Goal: Transaction & Acquisition: Purchase product/service

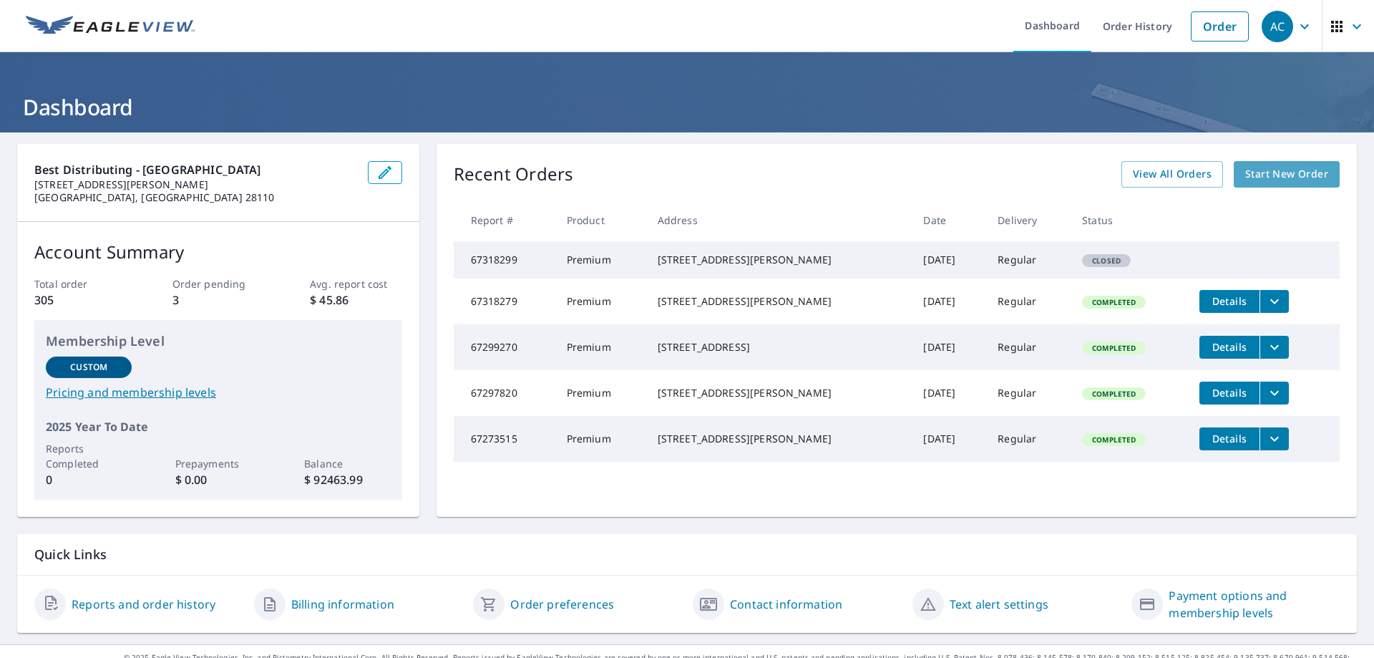
click at [1290, 173] on span "Start New Order" at bounding box center [1287, 174] width 83 height 18
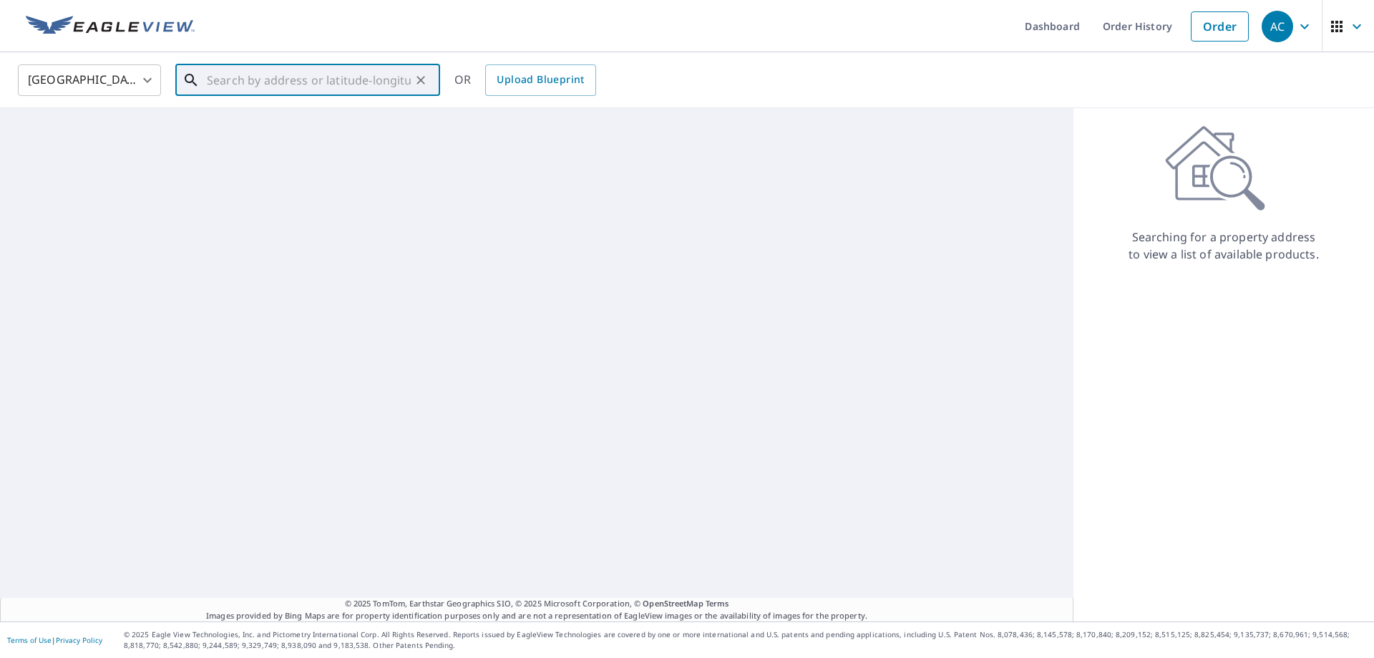
click at [379, 82] on input "text" at bounding box center [309, 80] width 204 height 40
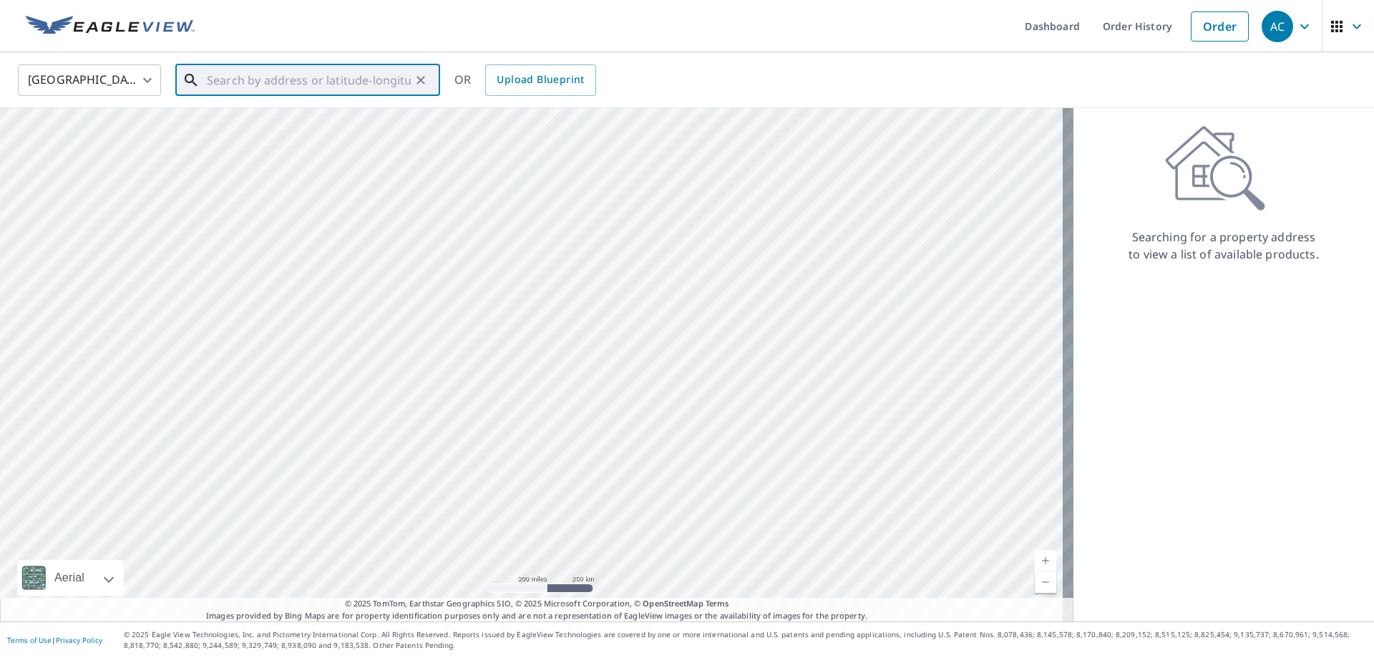
paste input "[STREET_ADDRESS]"
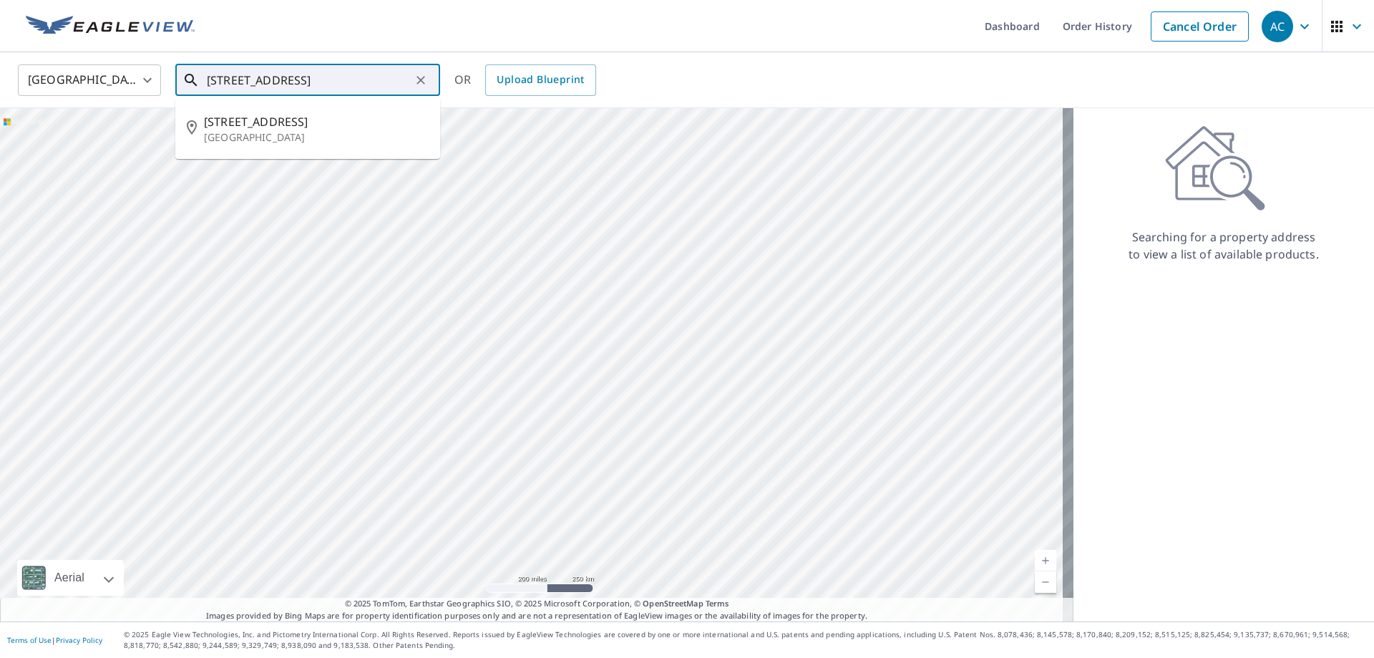
click at [359, 79] on input "[STREET_ADDRESS]" at bounding box center [309, 80] width 204 height 40
click at [332, 122] on span "[STREET_ADDRESS]" at bounding box center [316, 121] width 225 height 17
type input "[STREET_ADDRESS]"
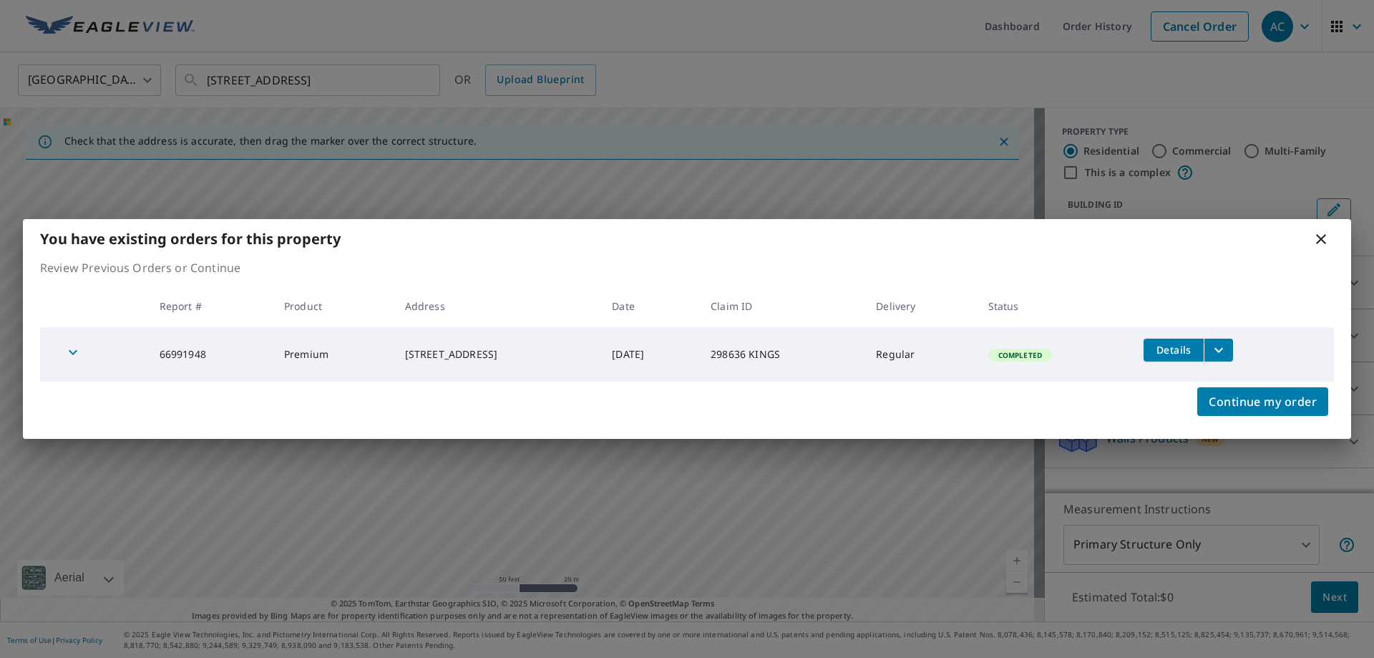
click at [1193, 352] on span "Details" at bounding box center [1174, 350] width 43 height 14
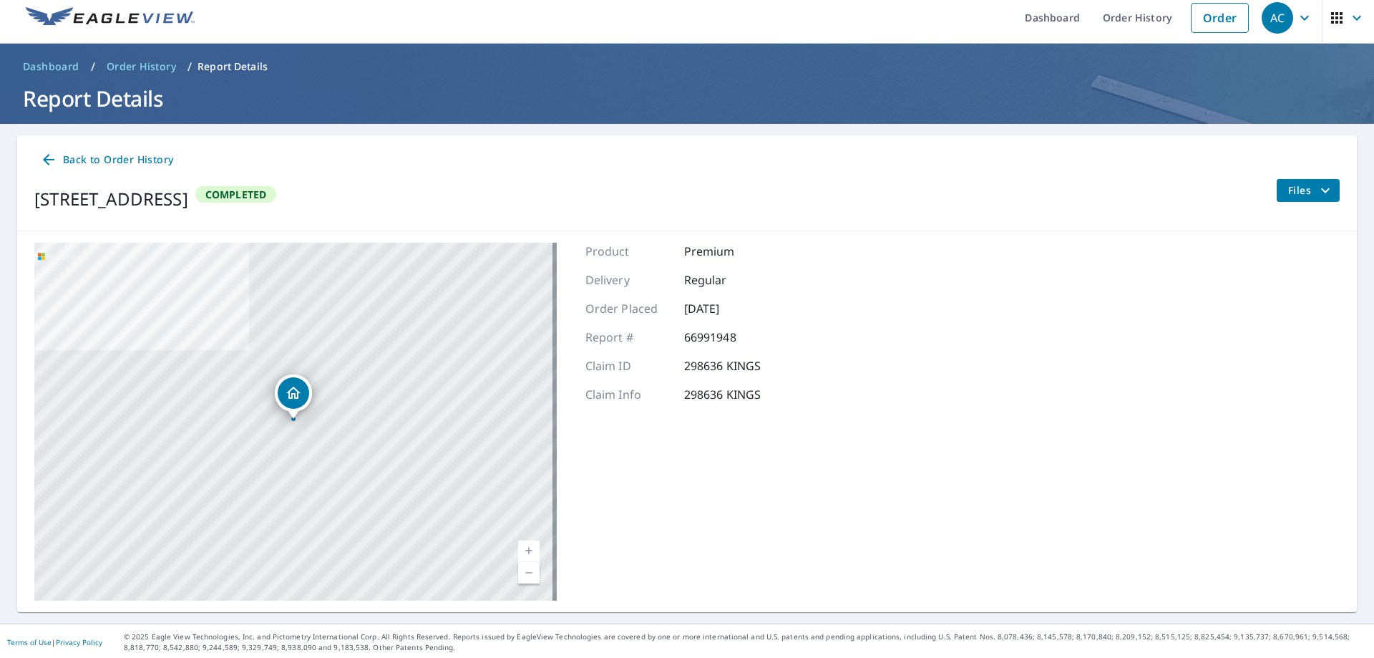
scroll to position [11, 0]
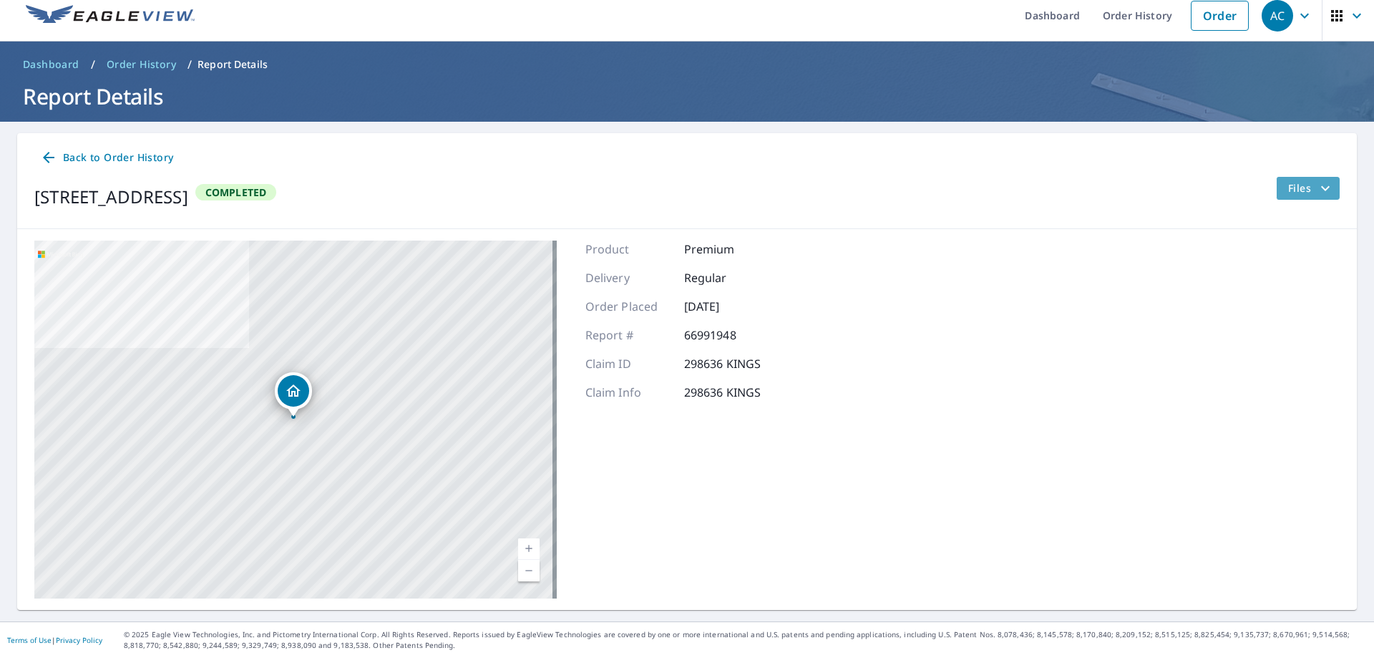
click at [1317, 188] on icon "filesDropdownBtn-66991948" at bounding box center [1325, 188] width 17 height 17
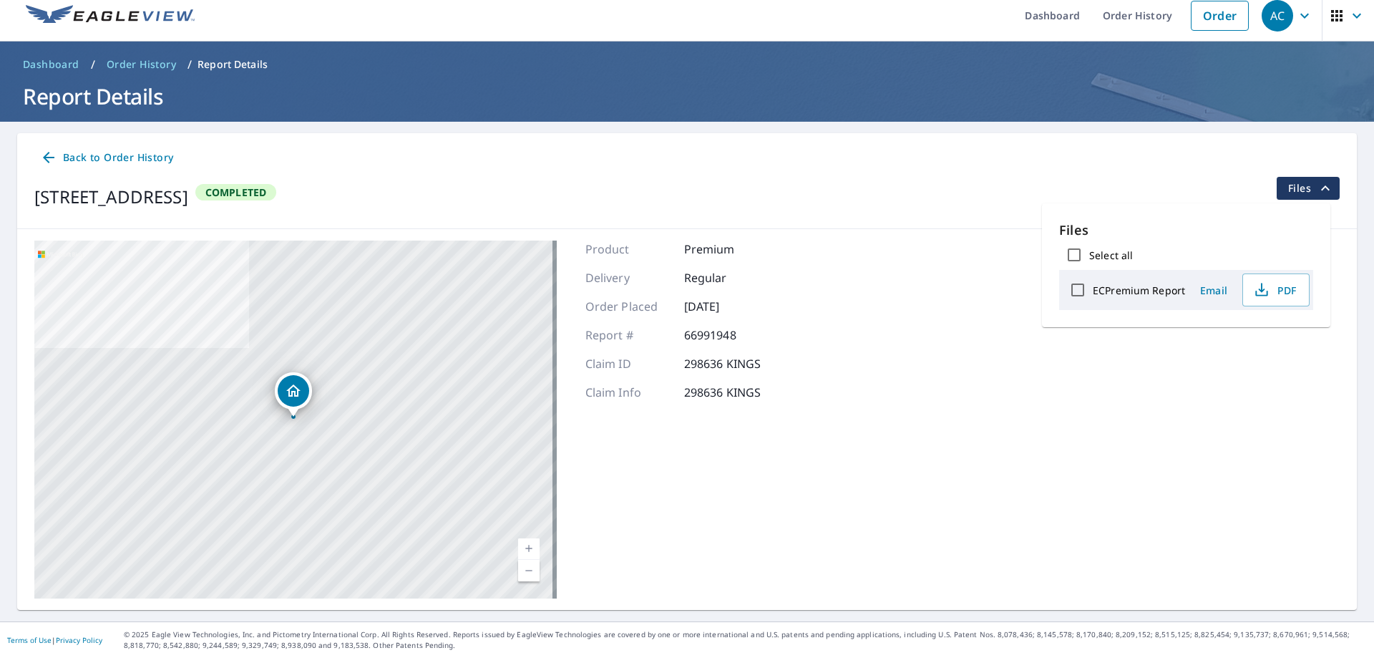
click at [1080, 291] on input "ECPremium Report" at bounding box center [1078, 290] width 30 height 30
checkbox input "true"
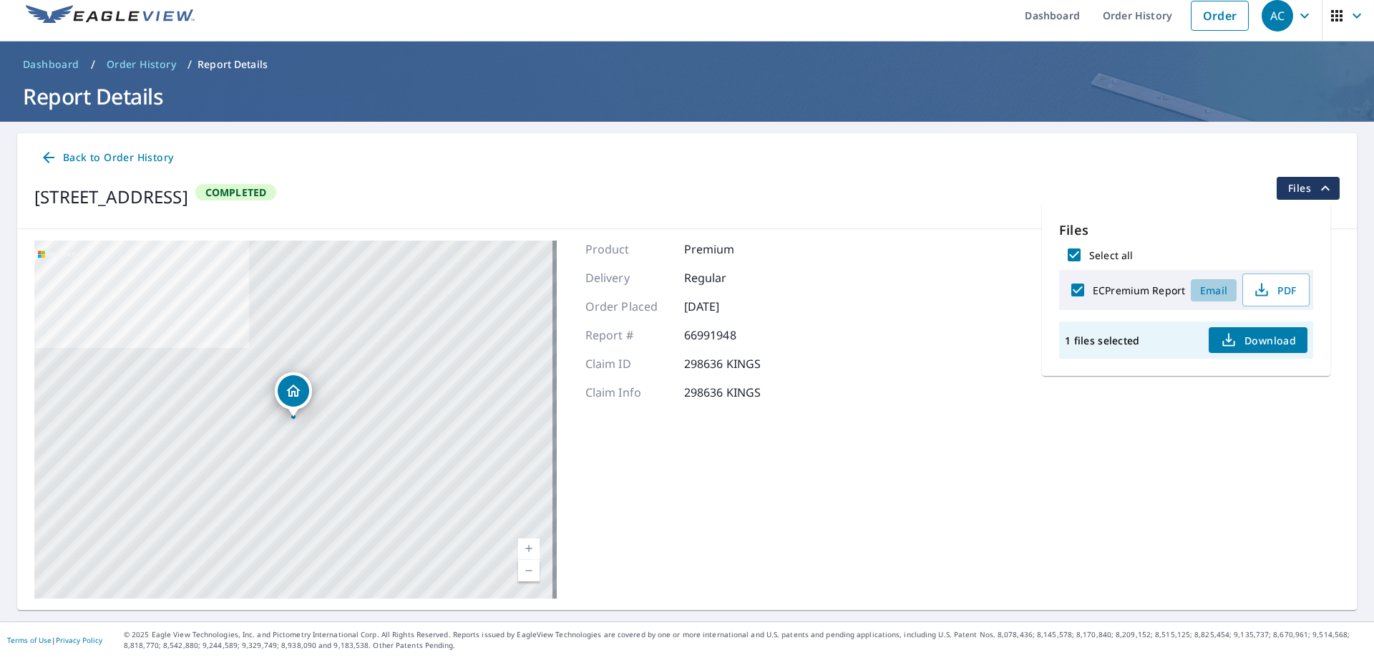
click at [1216, 295] on span "Email" at bounding box center [1214, 290] width 34 height 14
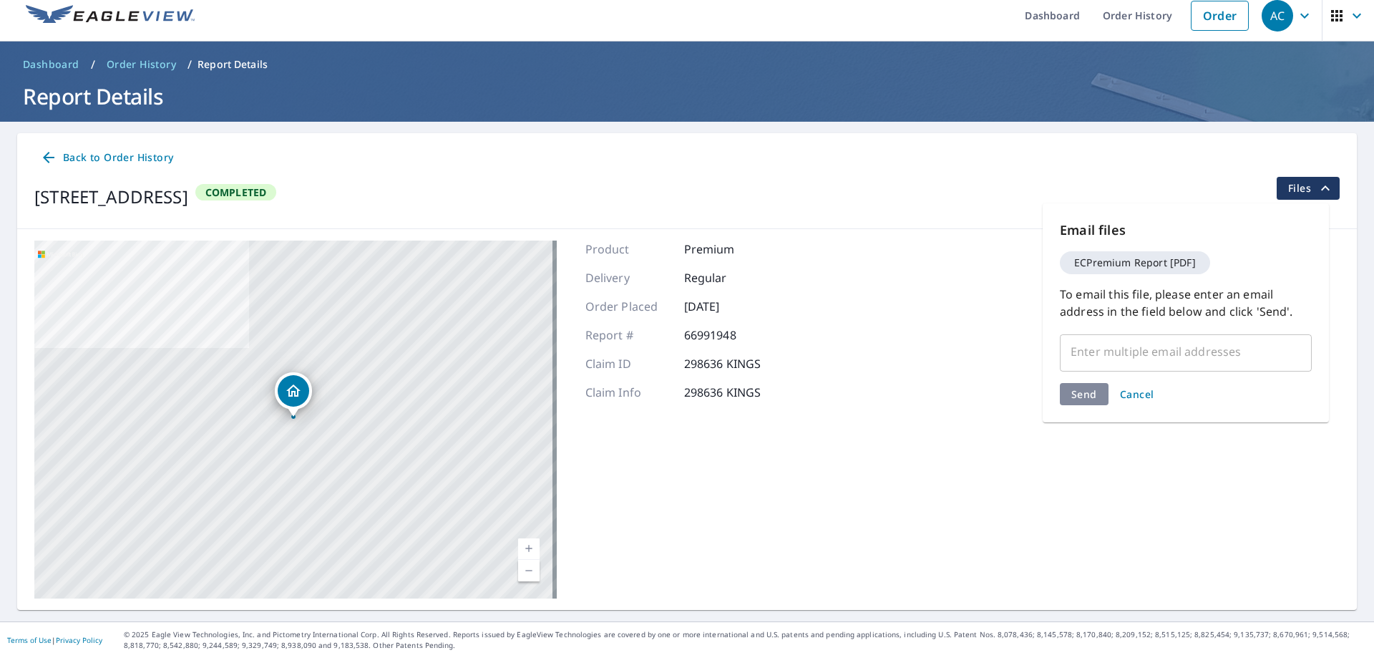
click at [1219, 351] on input "text" at bounding box center [1176, 351] width 218 height 27
type input "[PERSON_NAME]"
type input "."
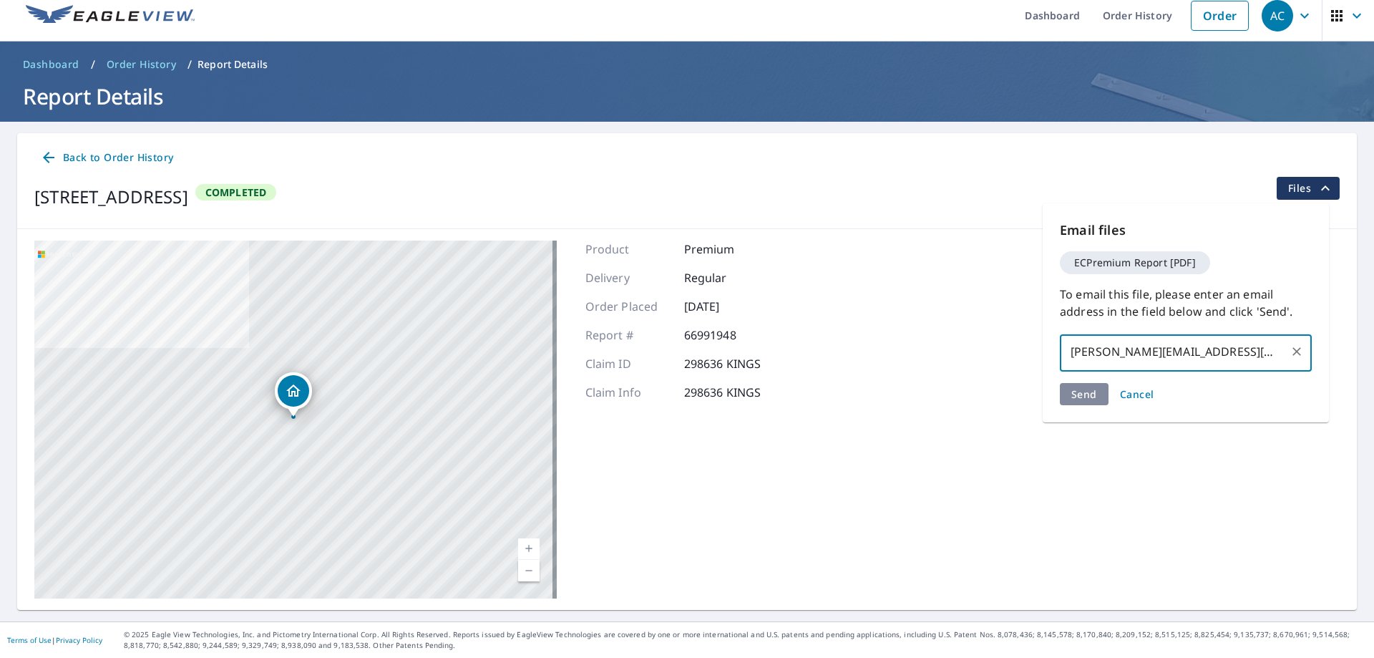
type input "[PERSON_NAME][EMAIL_ADDRESS][DOMAIN_NAME]"
click at [1080, 394] on div "Send Cancel" at bounding box center [1186, 394] width 252 height 22
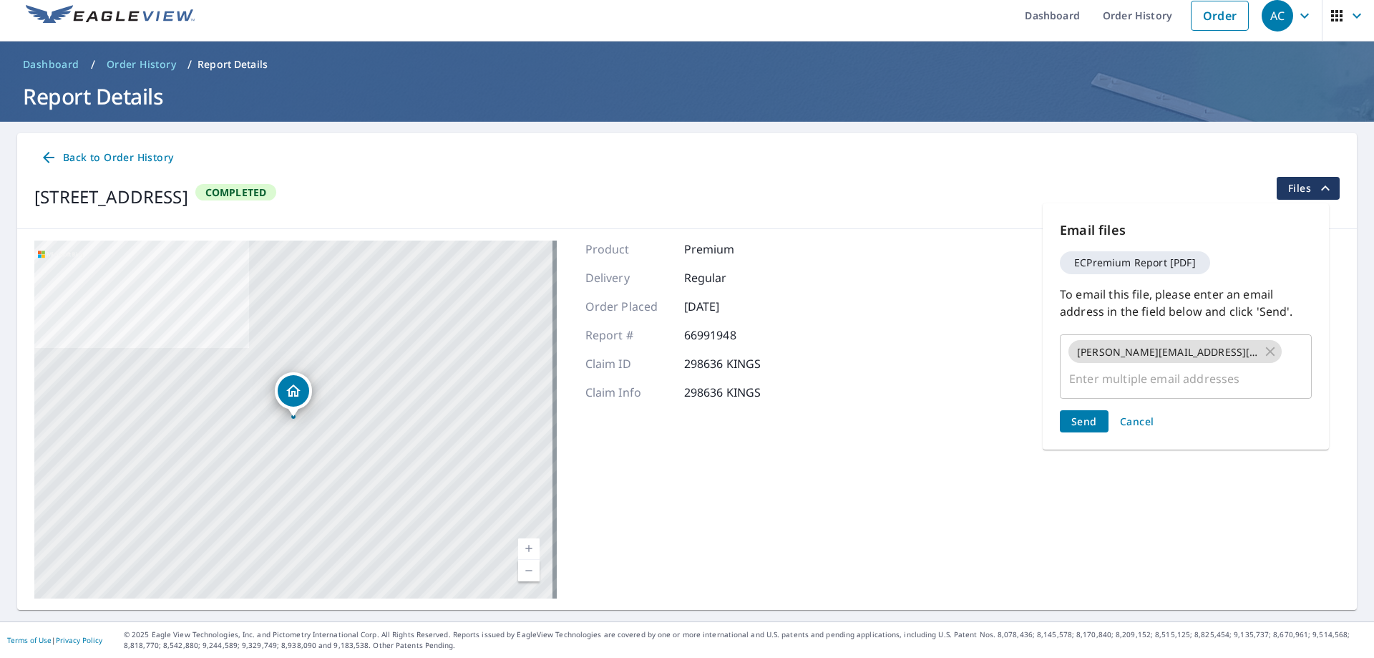
click at [1092, 414] on span "Send" at bounding box center [1085, 421] width 26 height 14
